Goal: Information Seeking & Learning: Learn about a topic

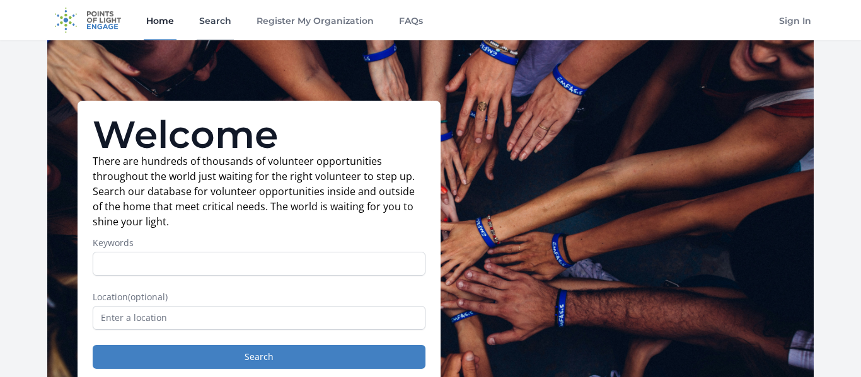
click at [217, 26] on link "Search" at bounding box center [215, 20] width 37 height 40
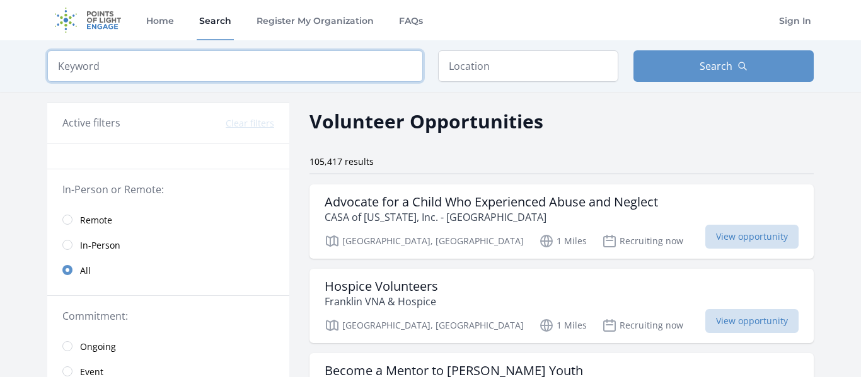
click at [273, 57] on input "search" at bounding box center [234, 66] width 375 height 32
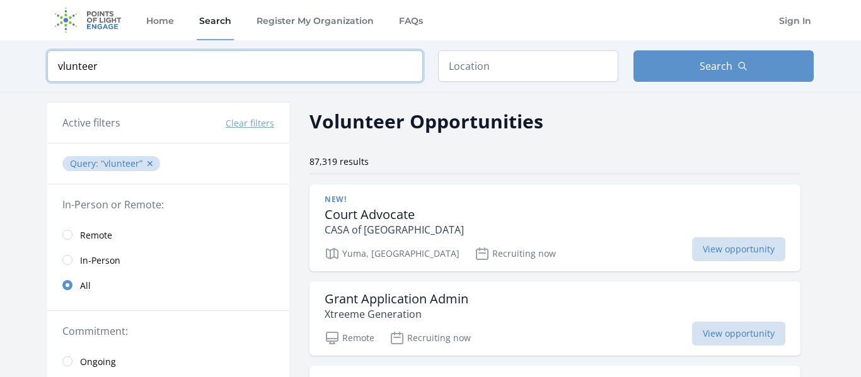
click at [62, 67] on input "vlunteer" at bounding box center [234, 66] width 375 height 32
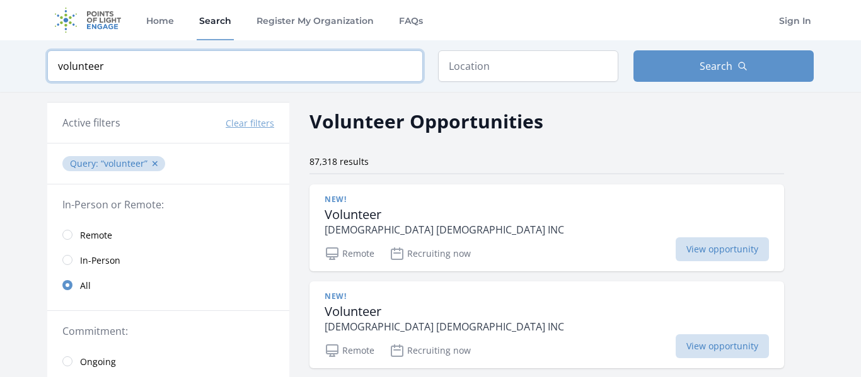
type input "volunteer"
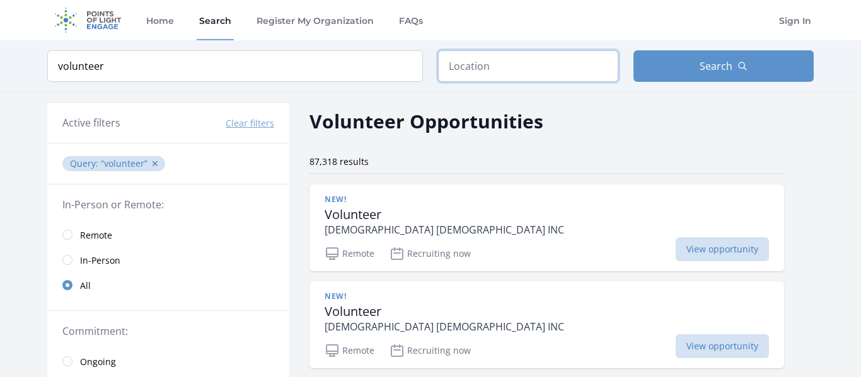
click at [495, 72] on input "text" at bounding box center [528, 66] width 180 height 32
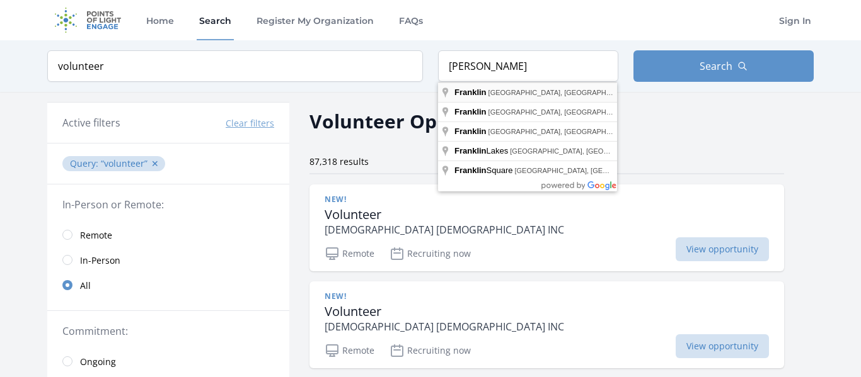
type input "Franklin, NH, USA"
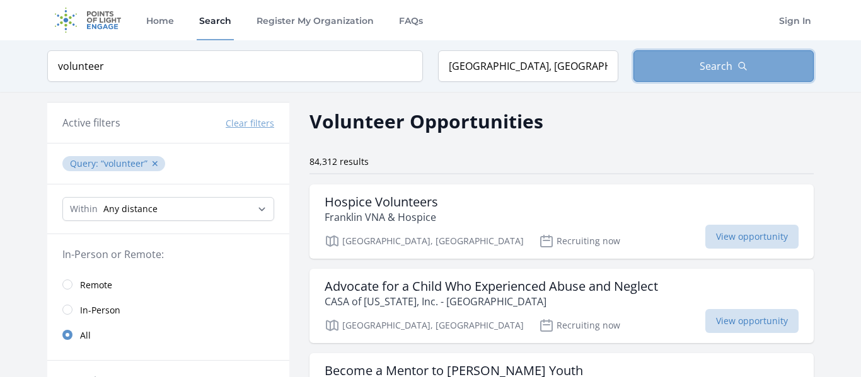
click at [696, 53] on button "Search" at bounding box center [723, 66] width 180 height 32
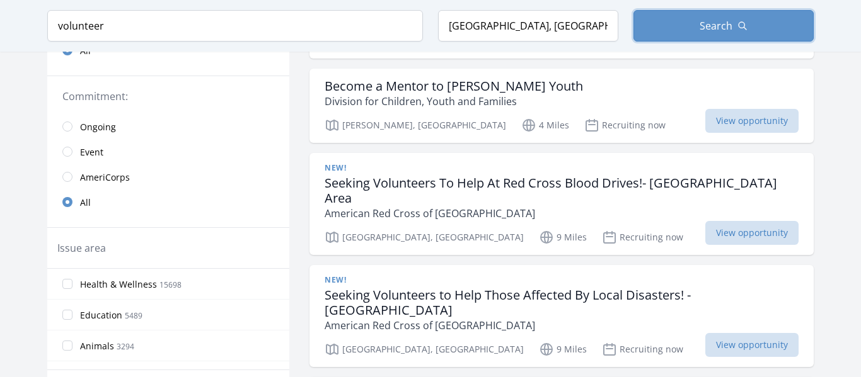
scroll to position [286, 0]
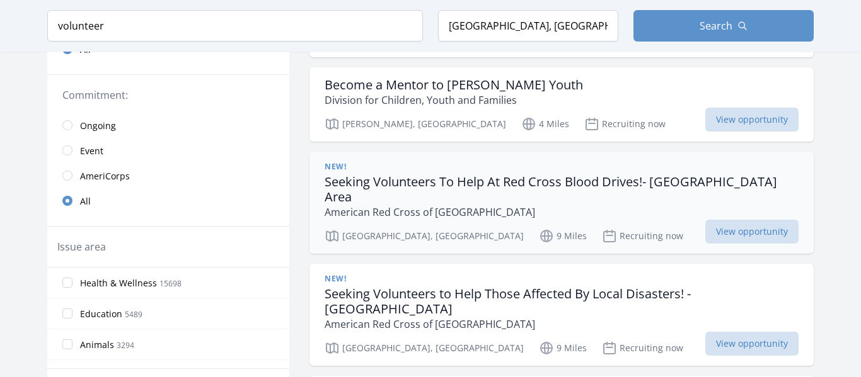
click at [376, 183] on h3 "Seeking Volunteers To Help At Red Cross Blood Drives!- Boscawen Area" at bounding box center [561, 190] width 474 height 30
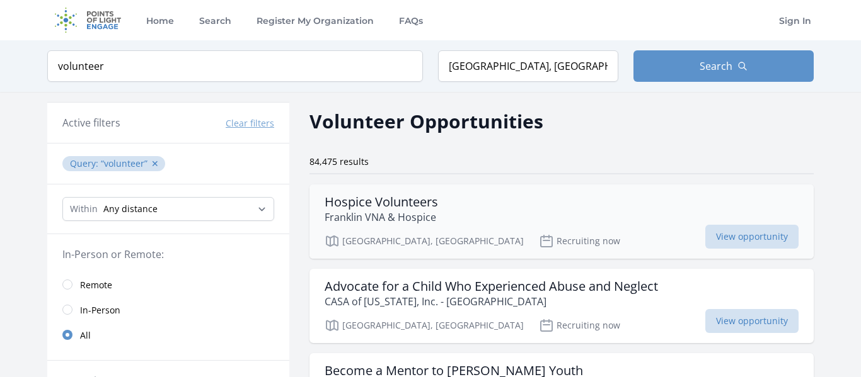
click at [383, 202] on h3 "Hospice Volunteers" at bounding box center [380, 202] width 113 height 15
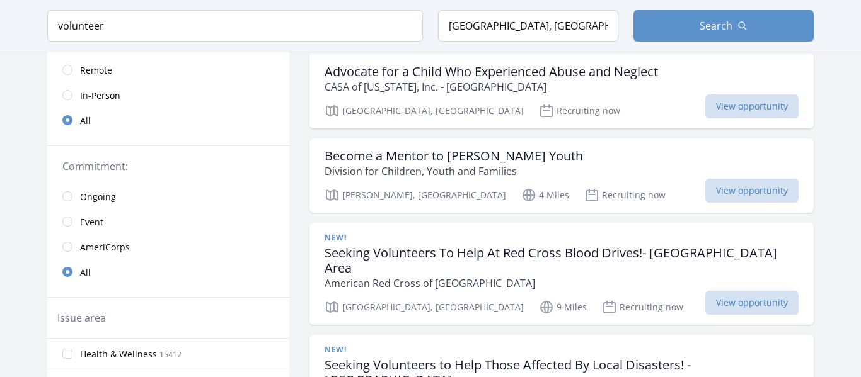
scroll to position [218, 0]
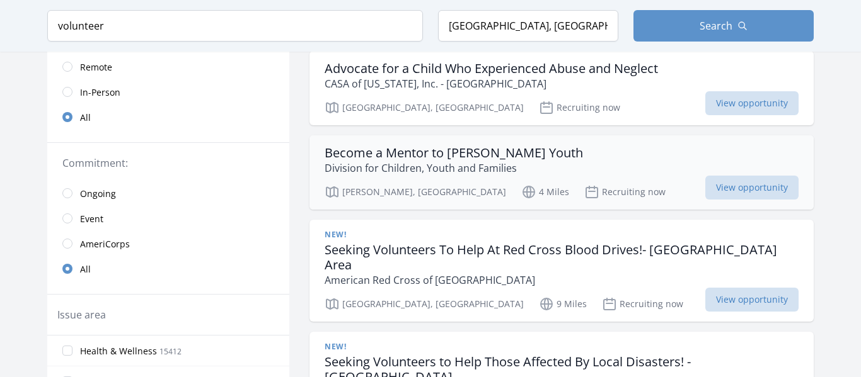
click at [365, 154] on h3 "Become a Mentor to [PERSON_NAME] Youth" at bounding box center [453, 153] width 258 height 15
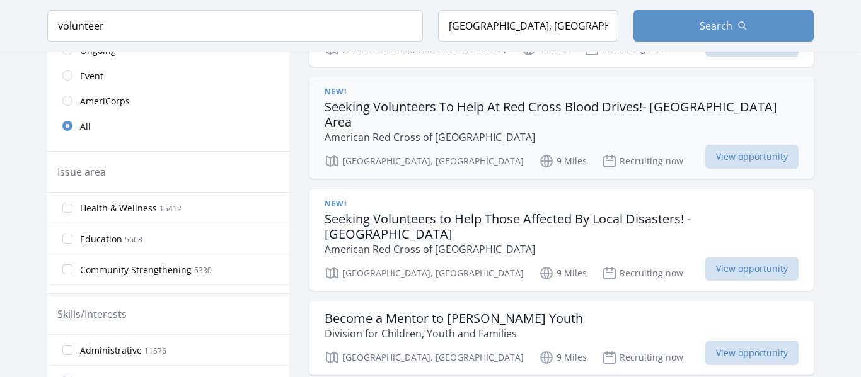
scroll to position [364, 0]
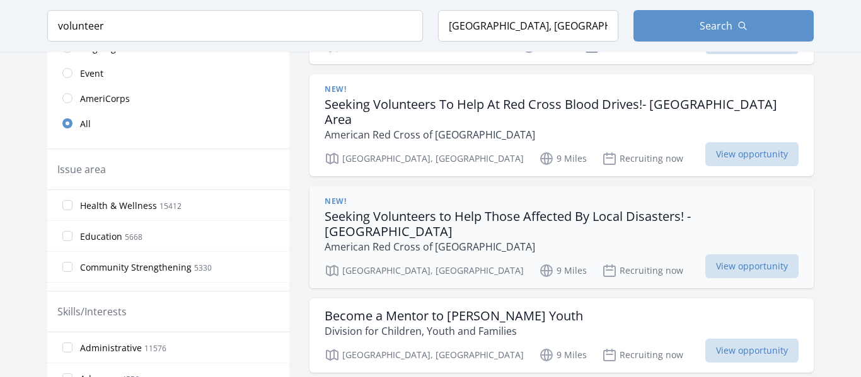
click at [437, 239] on p "American Red Cross of Northern New England" at bounding box center [561, 246] width 474 height 15
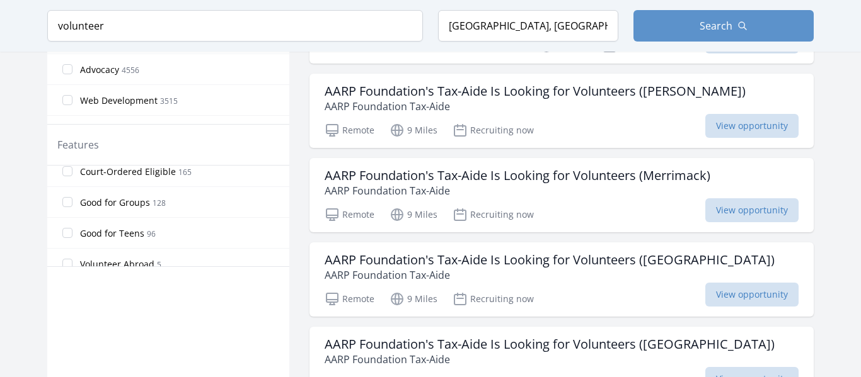
scroll to position [300, 0]
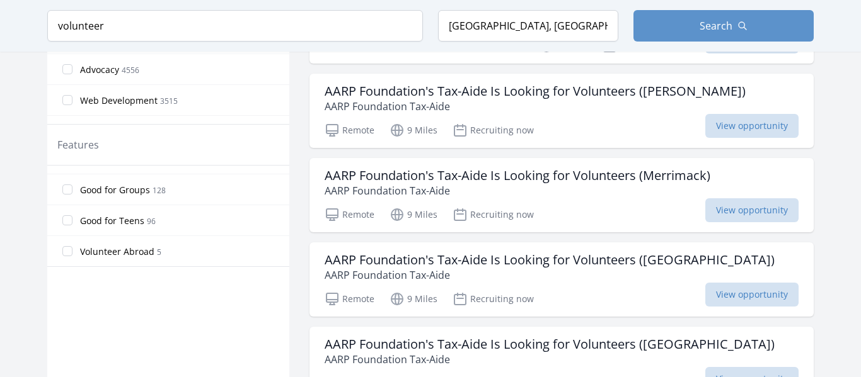
click at [120, 227] on span "Good for Teens 96" at bounding box center [118, 220] width 76 height 15
click at [72, 226] on input "Good for Teens 96" at bounding box center [67, 220] width 10 height 10
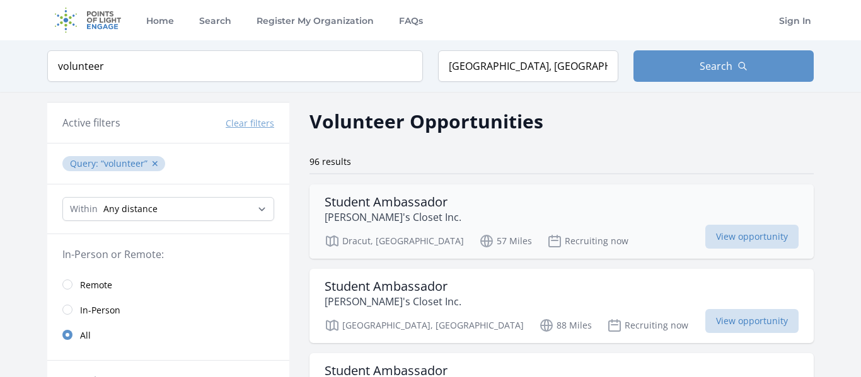
scroll to position [20, 0]
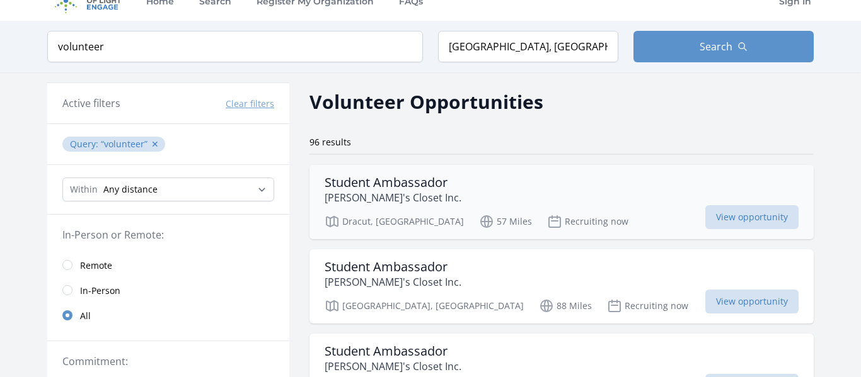
click at [399, 188] on h3 "Student Ambassador" at bounding box center [392, 182] width 137 height 15
click at [406, 181] on h3 "Student Ambassador" at bounding box center [392, 182] width 137 height 15
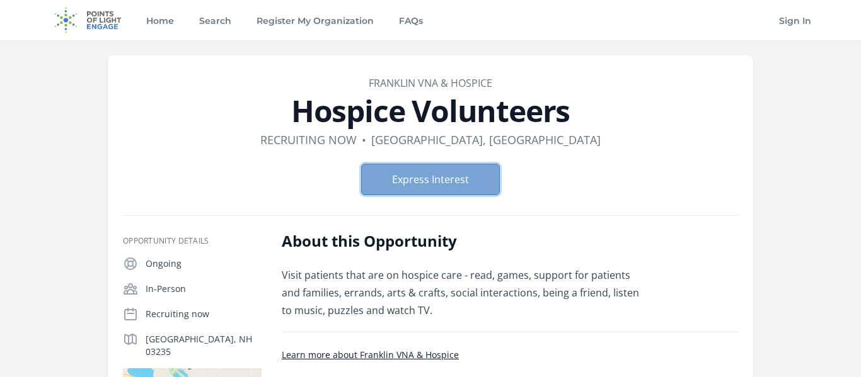
click at [385, 191] on button "Express Interest" at bounding box center [430, 180] width 139 height 32
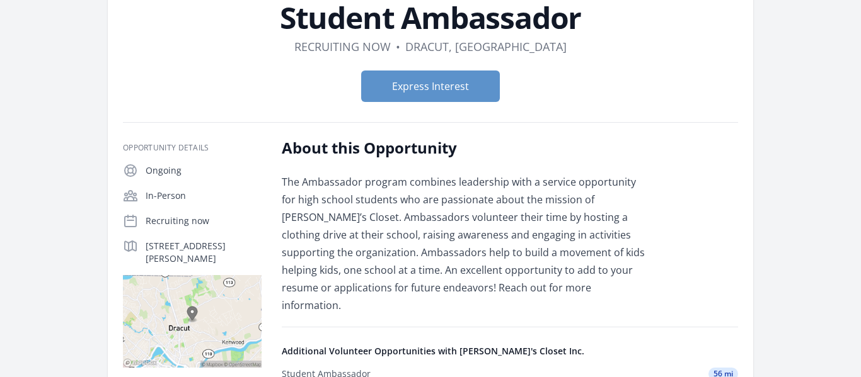
scroll to position [104, 0]
